Goal: Transaction & Acquisition: Book appointment/travel/reservation

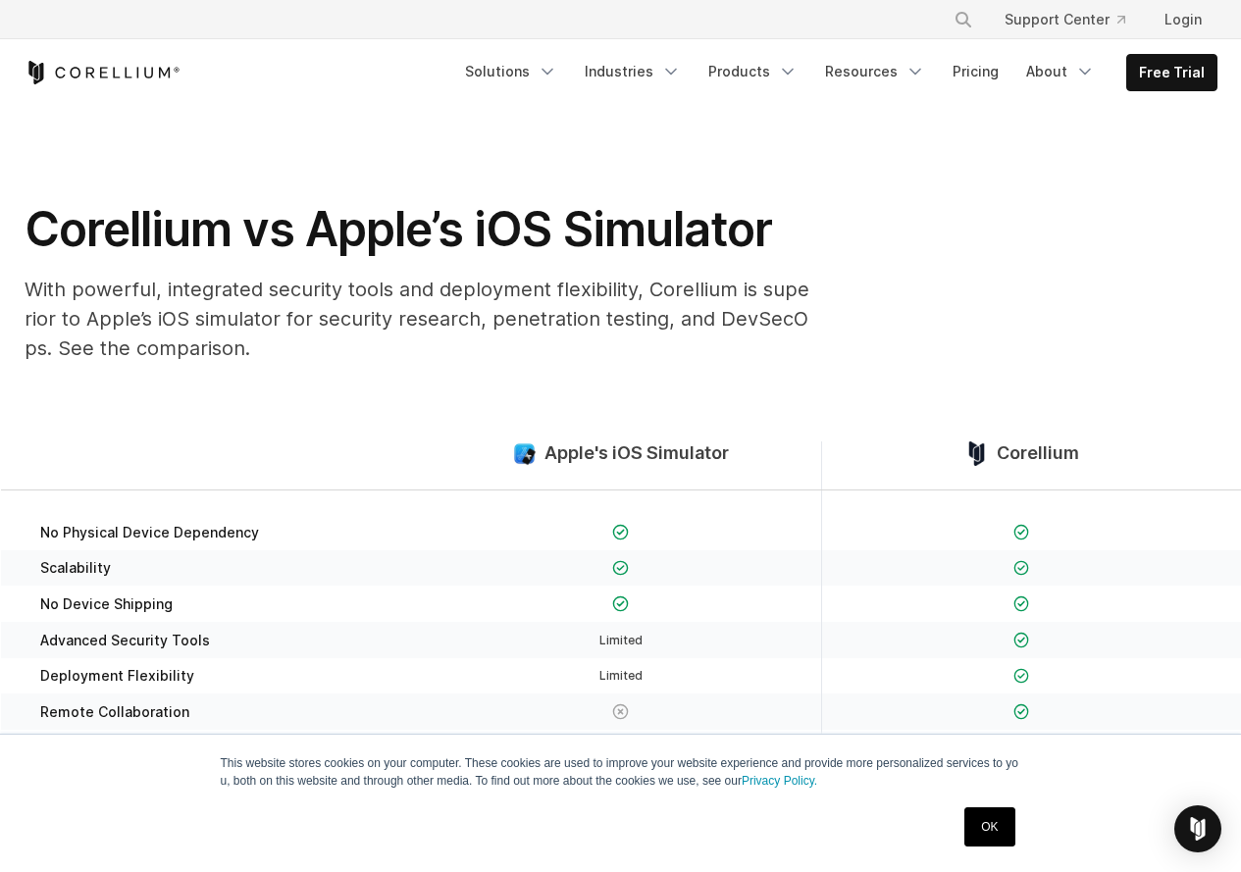
drag, startPoint x: 861, startPoint y: 265, endPoint x: 858, endPoint y: 279, distance: 14.0
click at [860, 264] on div "Corellium vs Apple’s iOS Simulator With powerful, integrated security tools and…" at bounding box center [621, 289] width 1232 height 179
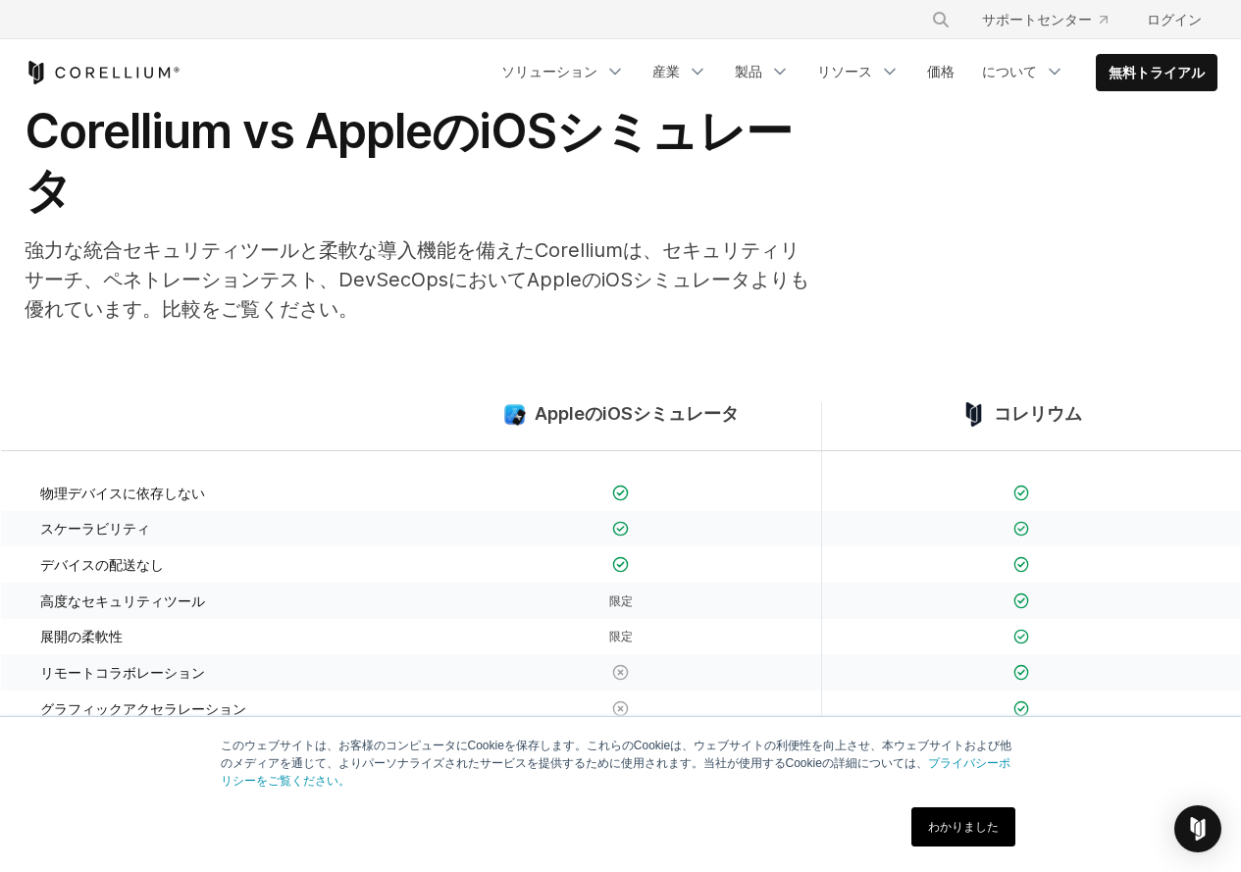
scroll to position [196, 0]
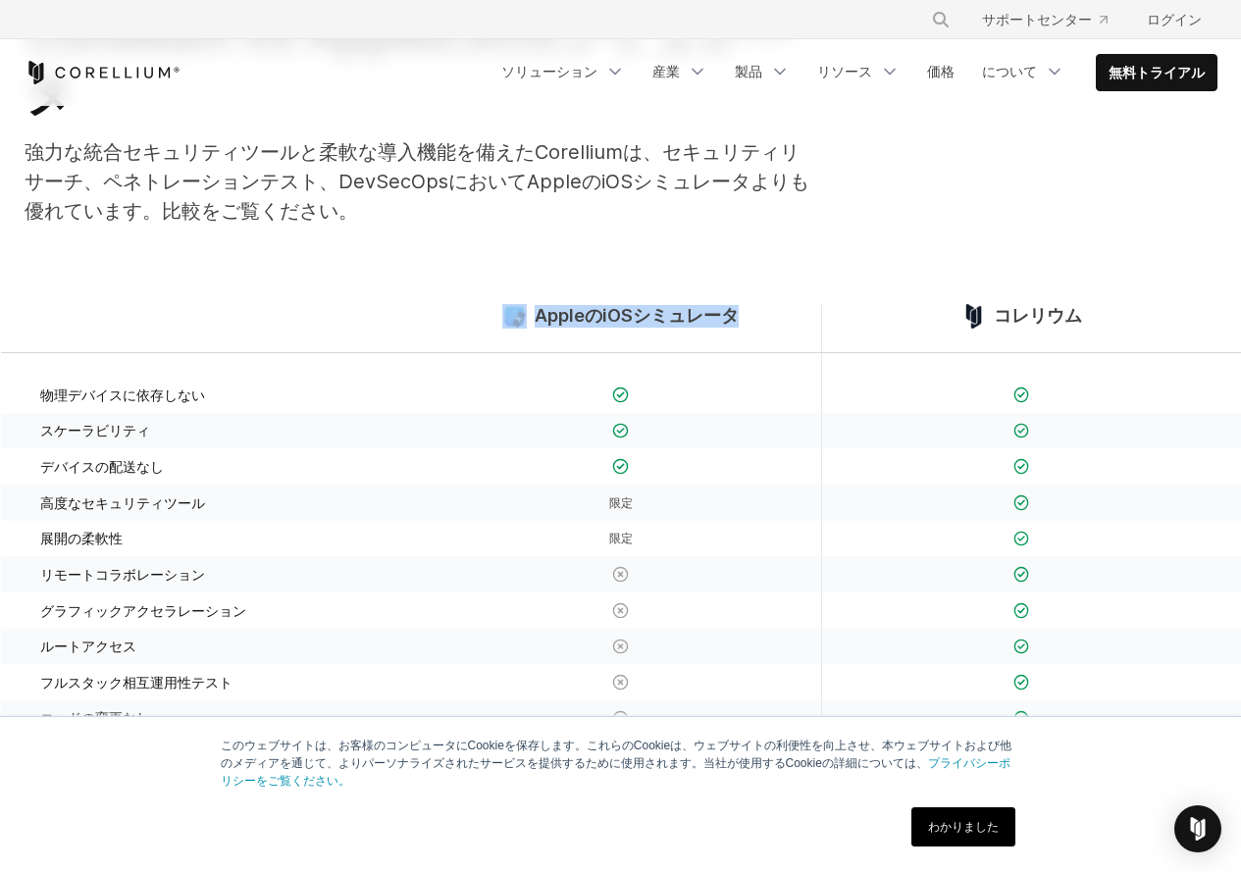
drag, startPoint x: 515, startPoint y: 224, endPoint x: 788, endPoint y: 245, distance: 273.6
click at [788, 304] on div "AppleのiOSシミュレータ" at bounding box center [621, 328] width 400 height 48
click at [237, 241] on section "AppleのiOSシミュレータ コレリウム 物理デバイスに依存しない 限定" at bounding box center [620, 532] width 1241 height 583
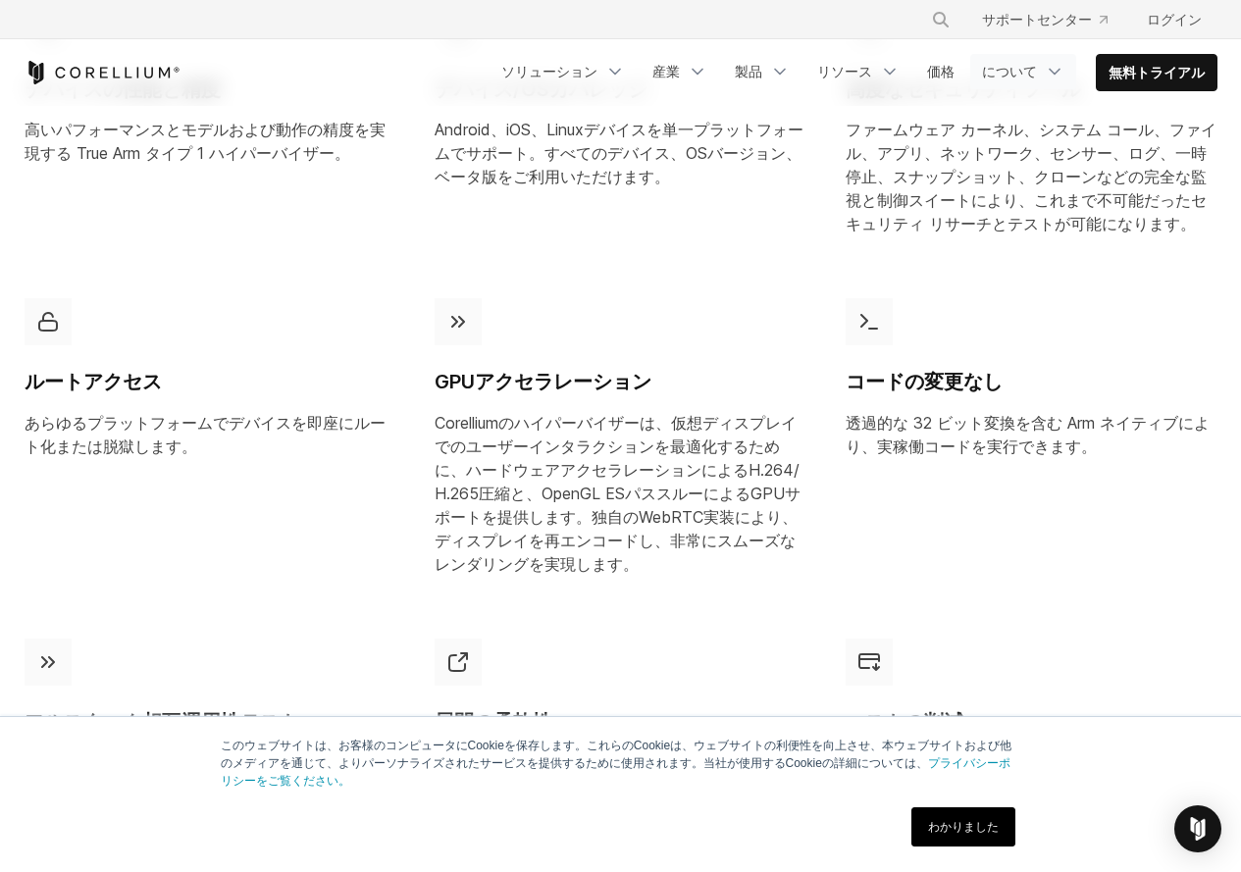
scroll to position [408, 0]
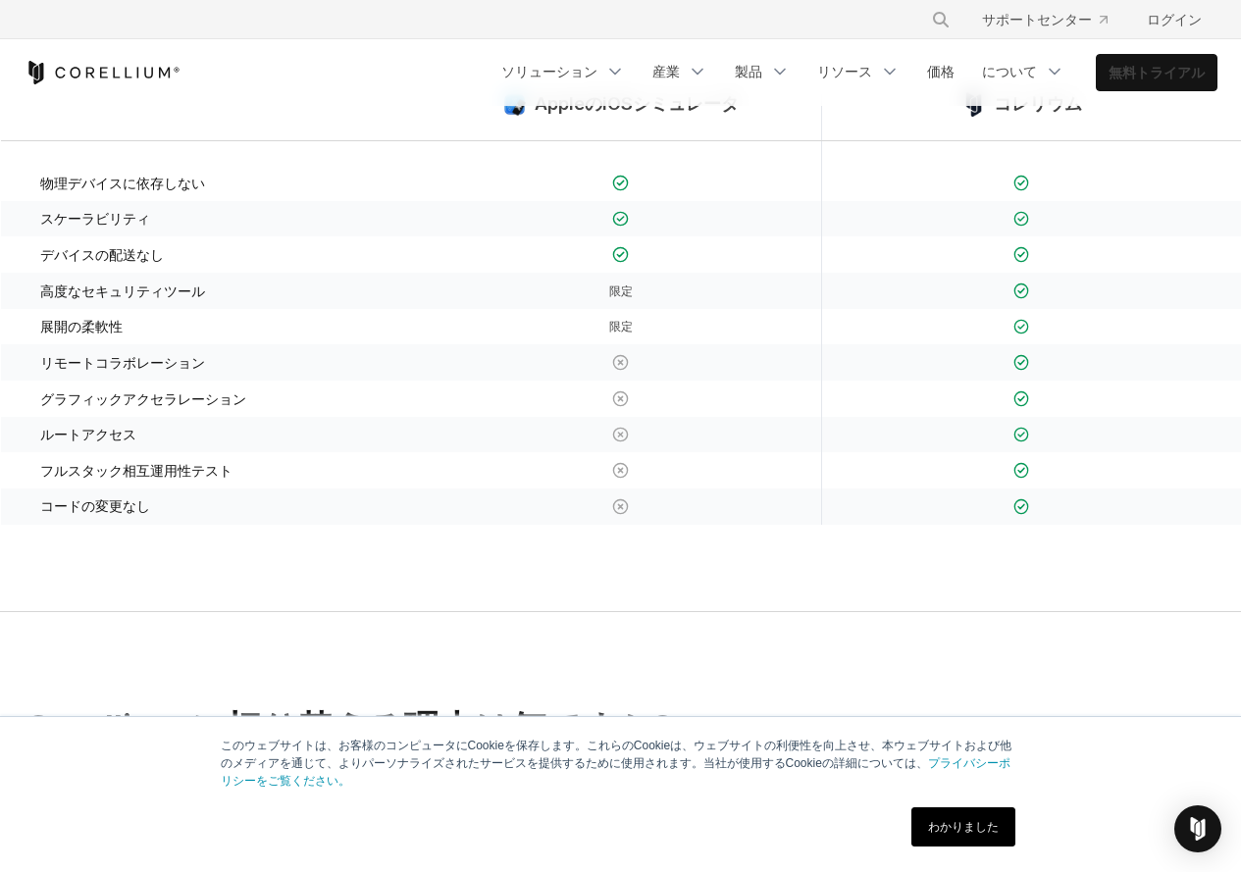
click at [1145, 69] on font "無料トライアル" at bounding box center [1157, 72] width 96 height 17
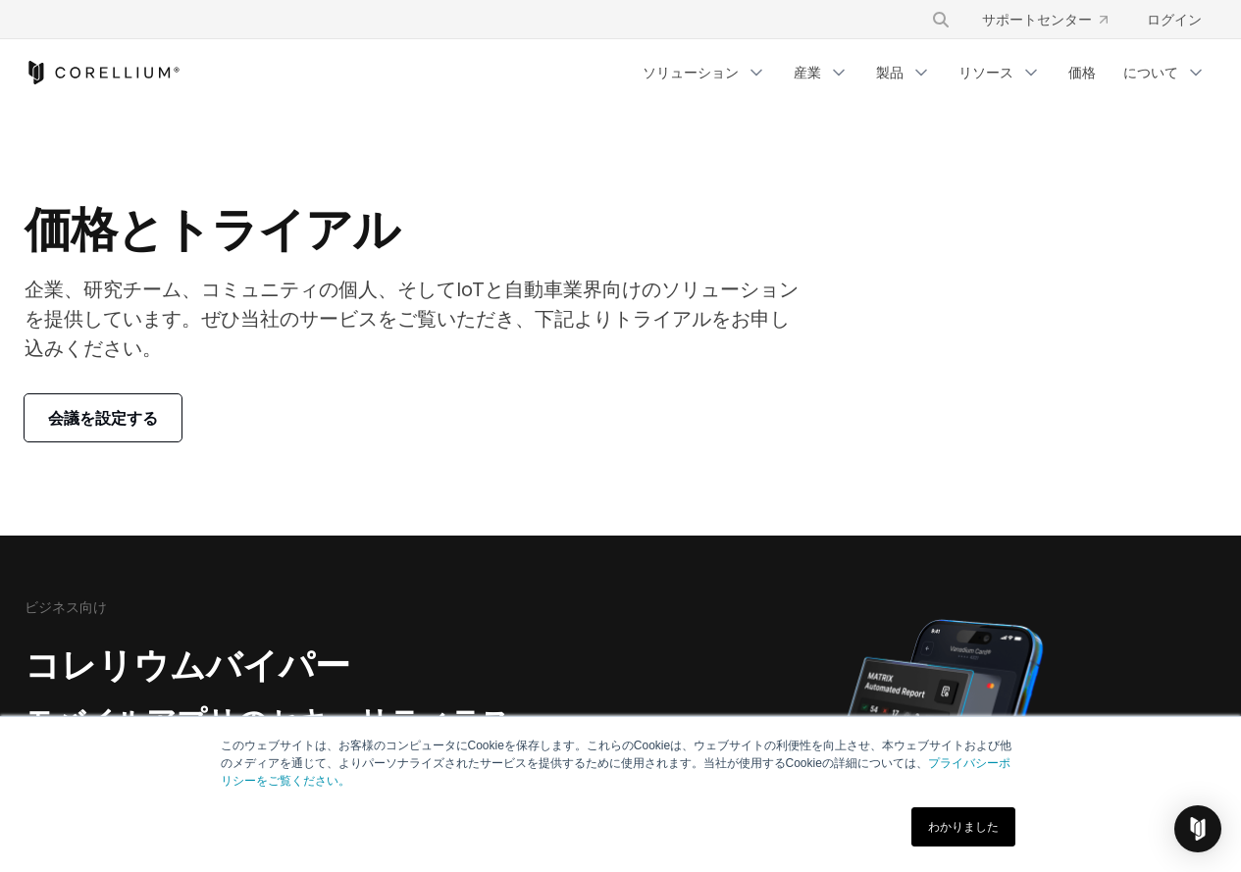
click at [293, 340] on div "価格とトライアル 企業、研究チーム、コミュニティの個人、そしてIoTと自動車業界向けのソリューションを提供しています。ぜひ当社のサービスをご覧いただき、下記よ…" at bounding box center [415, 320] width 821 height 241
click at [149, 394] on link "会議を設定する" at bounding box center [103, 417] width 157 height 47
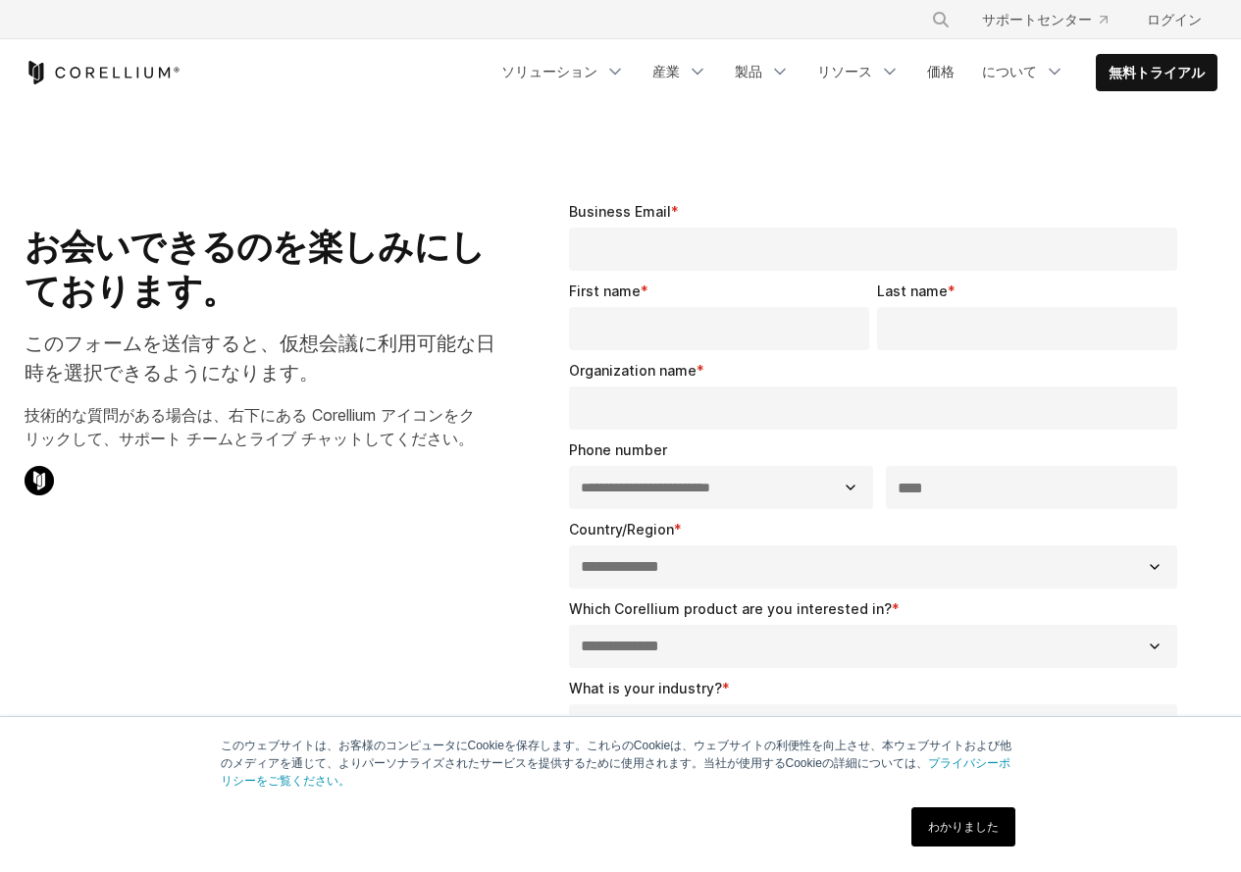
select select "**"
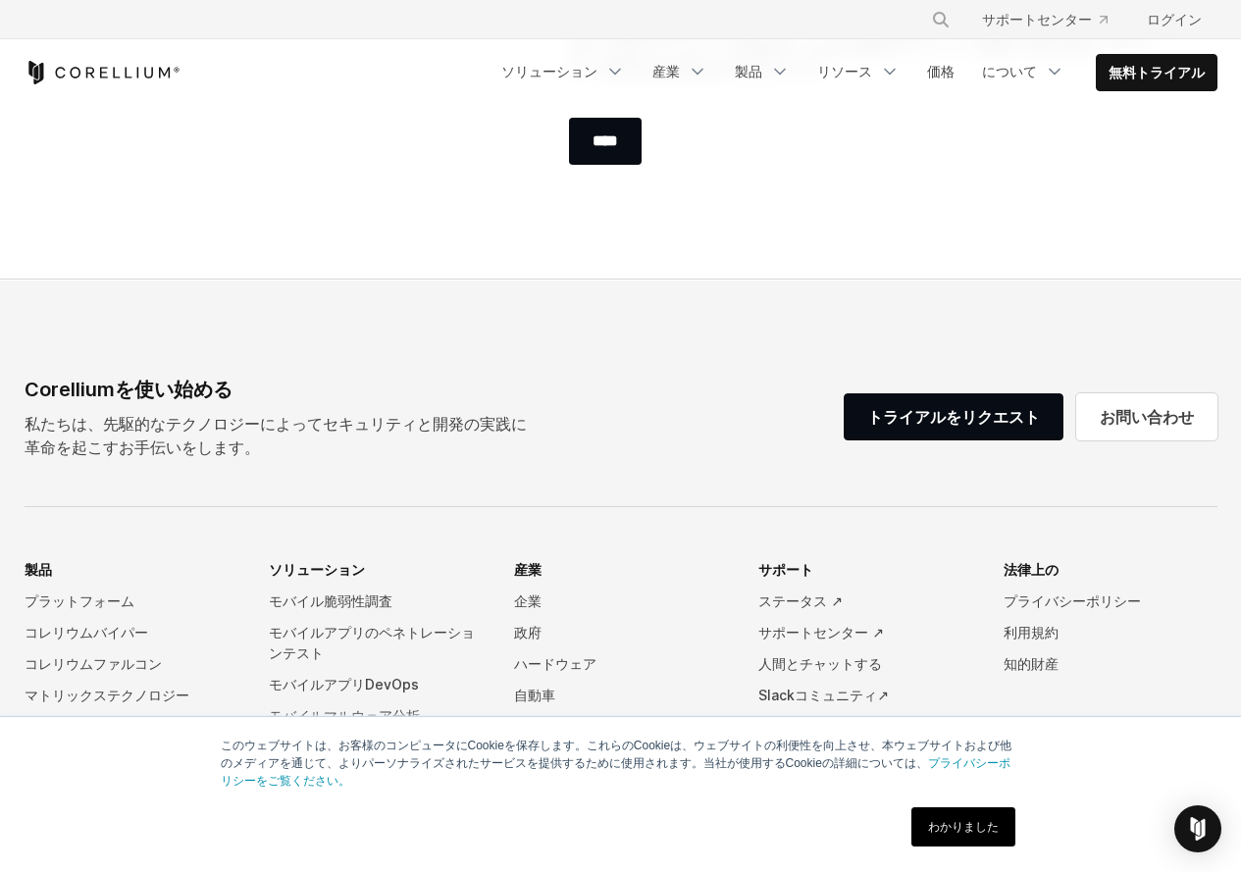
scroll to position [1079, 0]
